Goal: Task Accomplishment & Management: Use online tool/utility

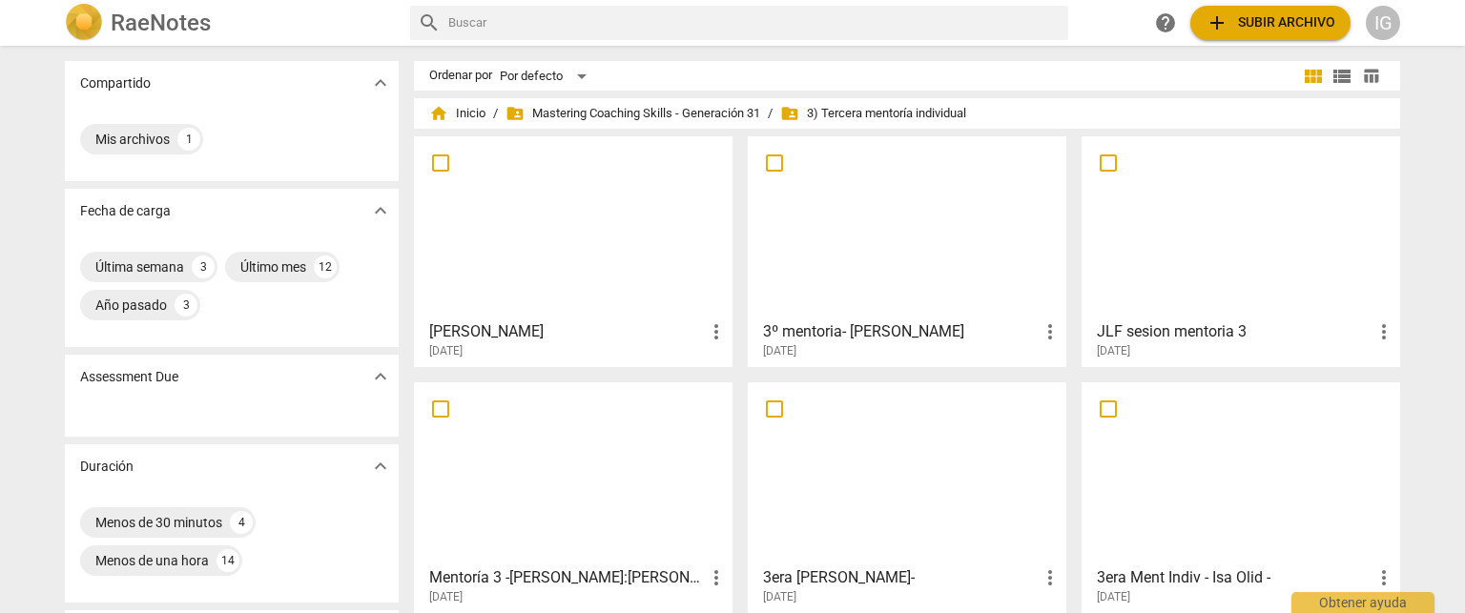
click at [920, 252] on div at bounding box center [907, 227] width 305 height 169
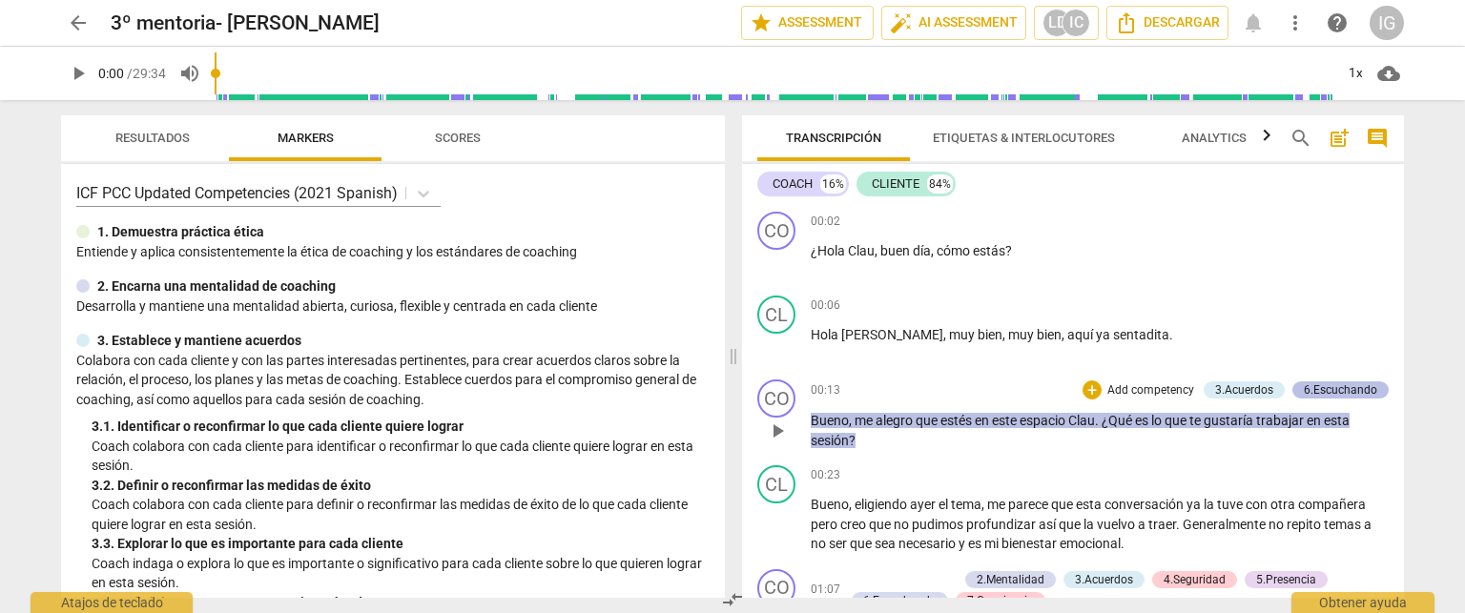
click at [1362, 392] on div "6.Escuchando" at bounding box center [1340, 390] width 73 height 17
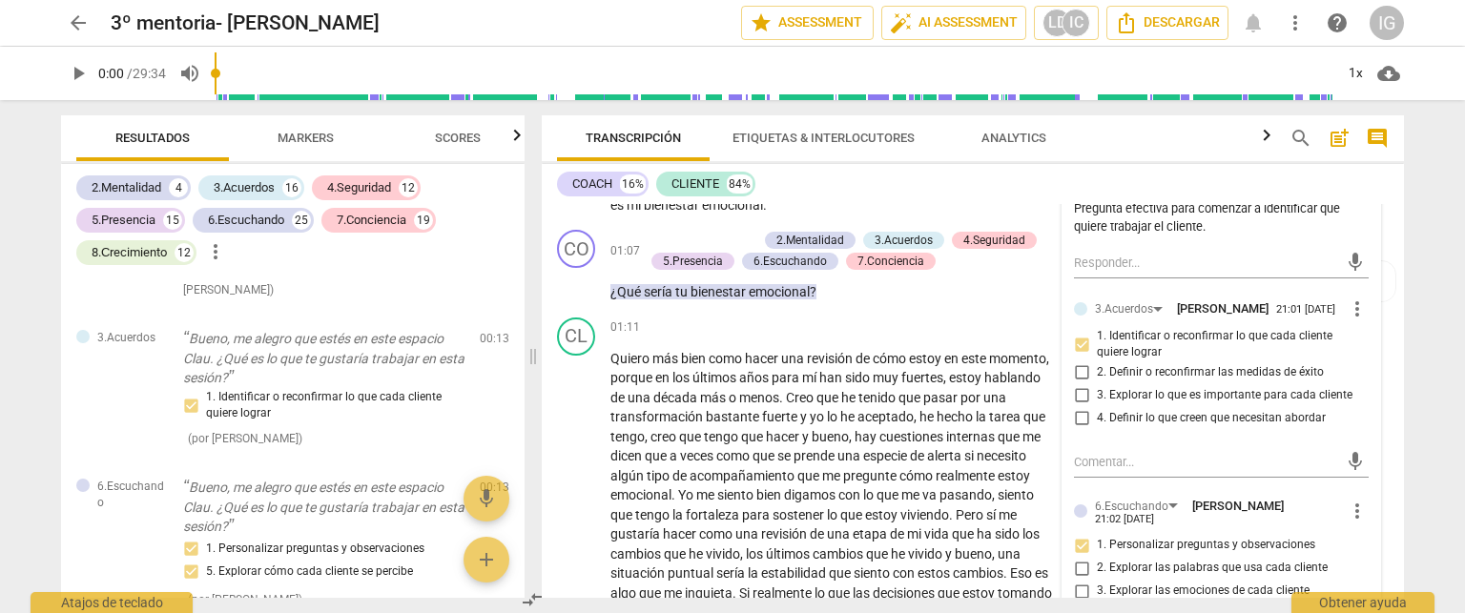
scroll to position [376, 0]
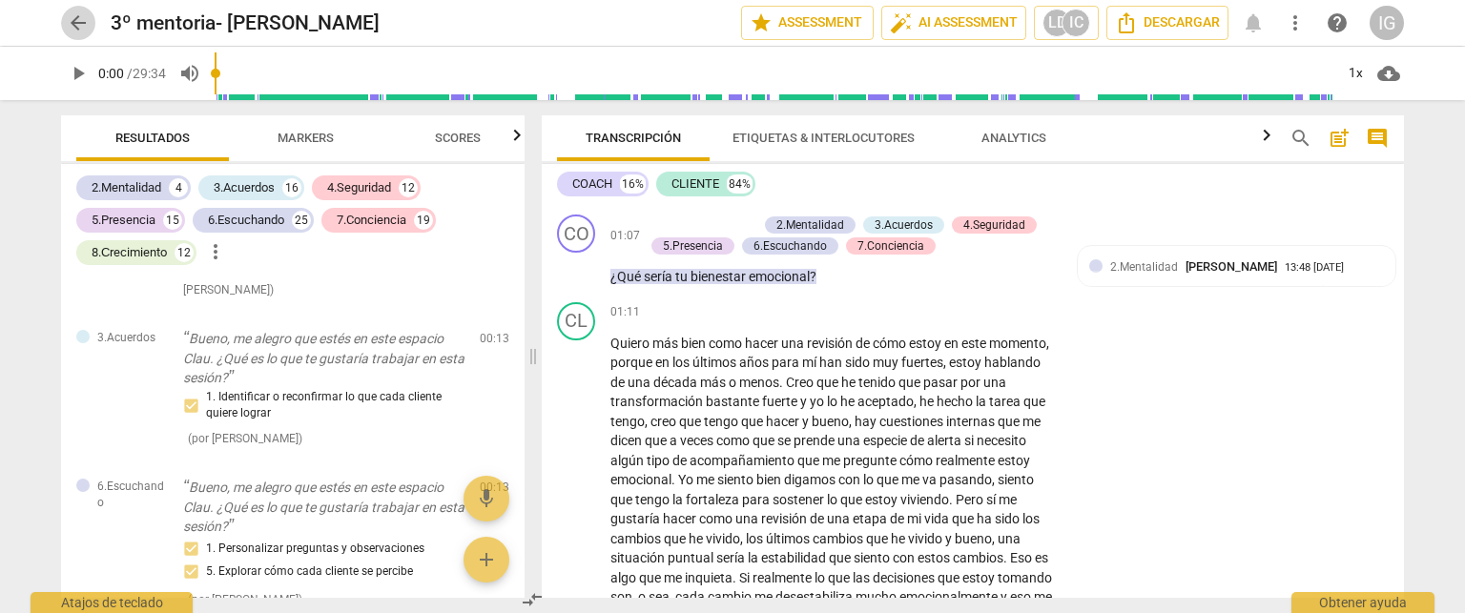
click at [79, 24] on span "arrow_back" at bounding box center [78, 22] width 23 height 23
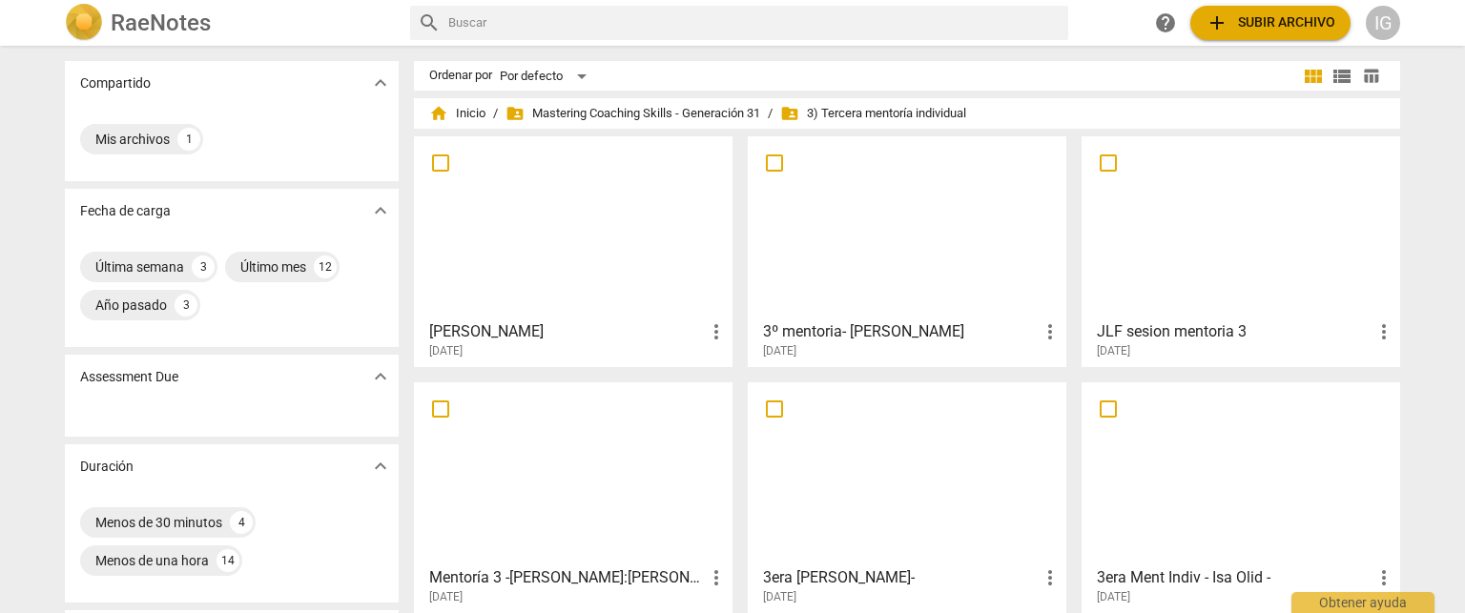
click at [542, 238] on div at bounding box center [573, 227] width 305 height 169
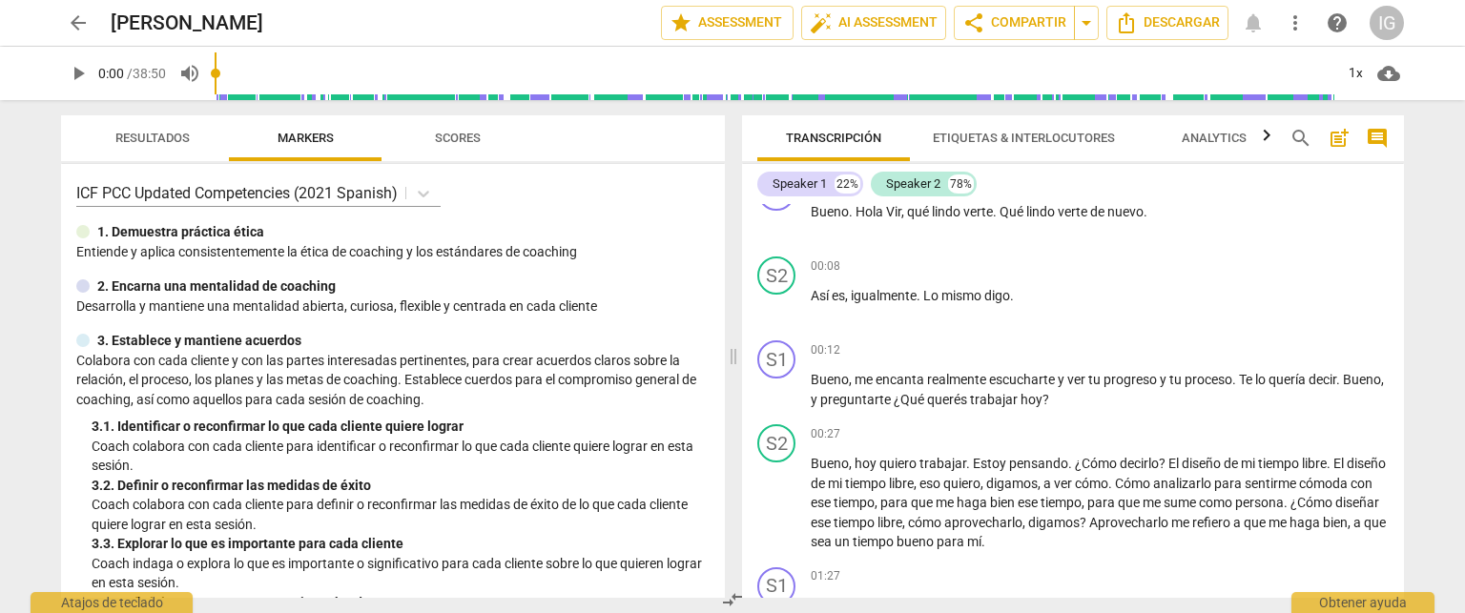
scroll to position [58, 0]
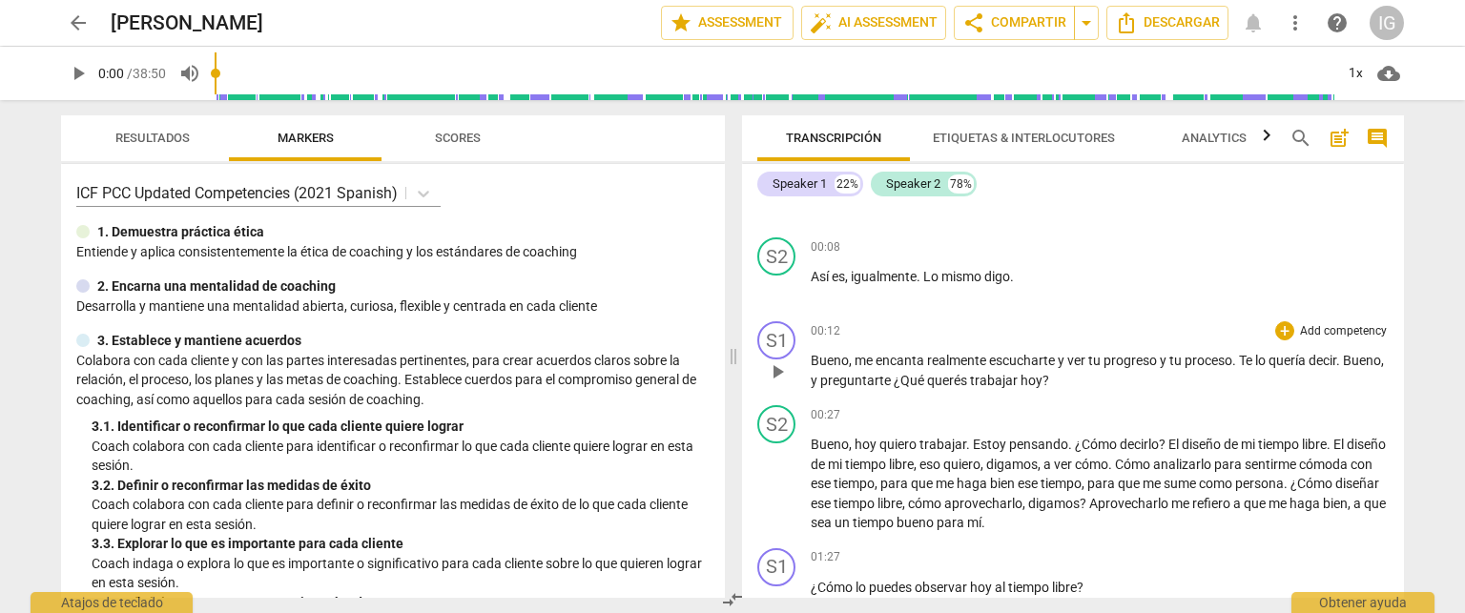
click at [1345, 323] on p "Add competency" at bounding box center [1343, 331] width 91 height 17
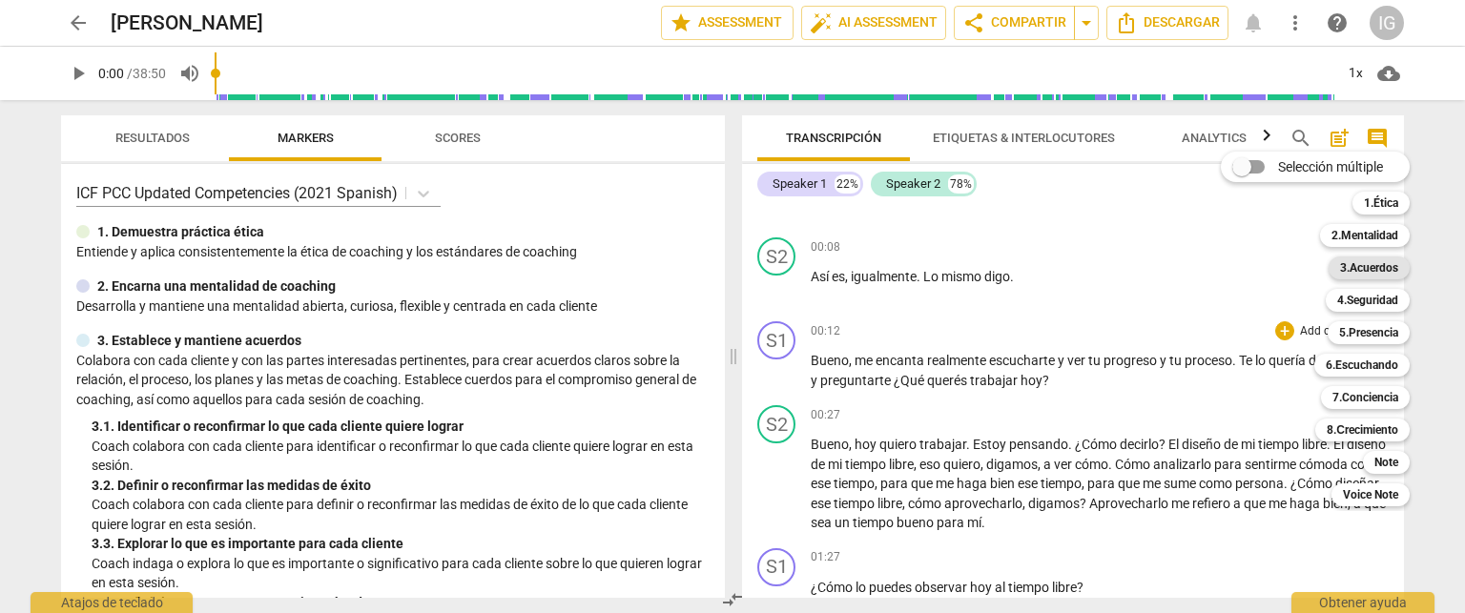
click at [1392, 268] on b "3.Acuerdos" at bounding box center [1369, 268] width 58 height 23
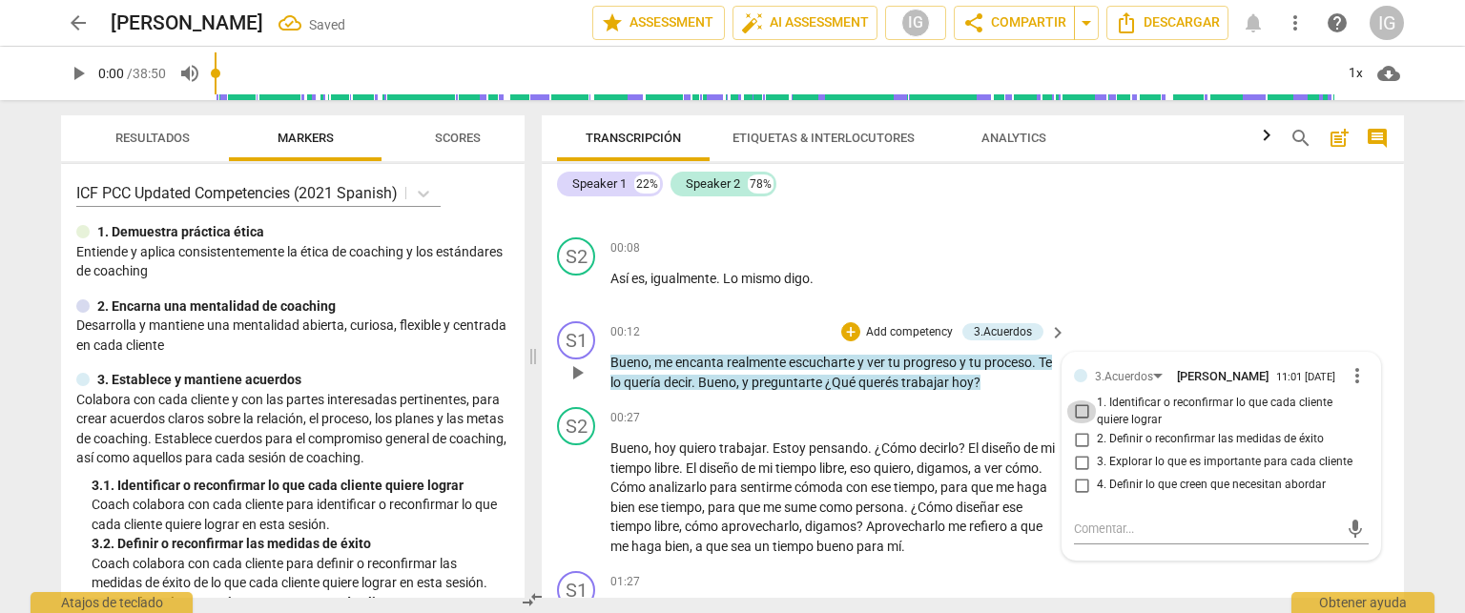
click at [1080, 419] on input "1. Identificar o reconfirmar lo que cada cliente quiere lograr" at bounding box center [1081, 412] width 31 height 23
checkbox input "true"
click at [885, 242] on div "00:08 + Add competency keyboard_arrow_right" at bounding box center [839, 248] width 458 height 21
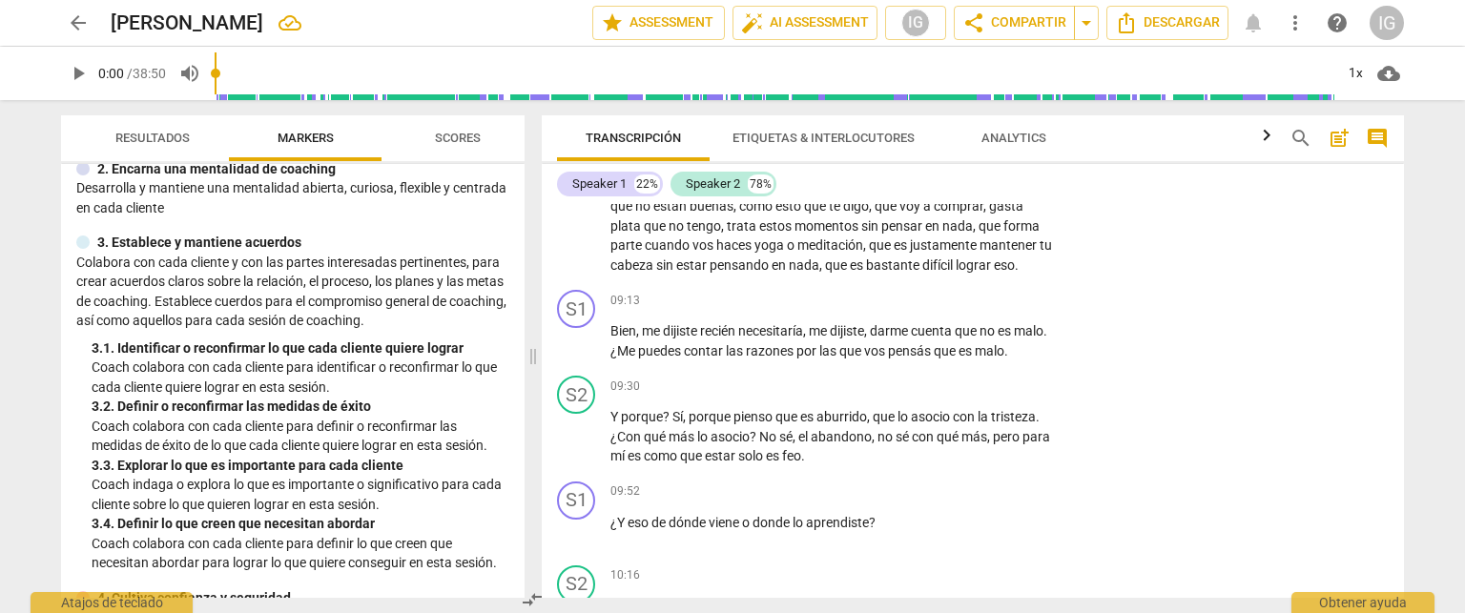
scroll to position [2743, 0]
